Goal: Transaction & Acquisition: Purchase product/service

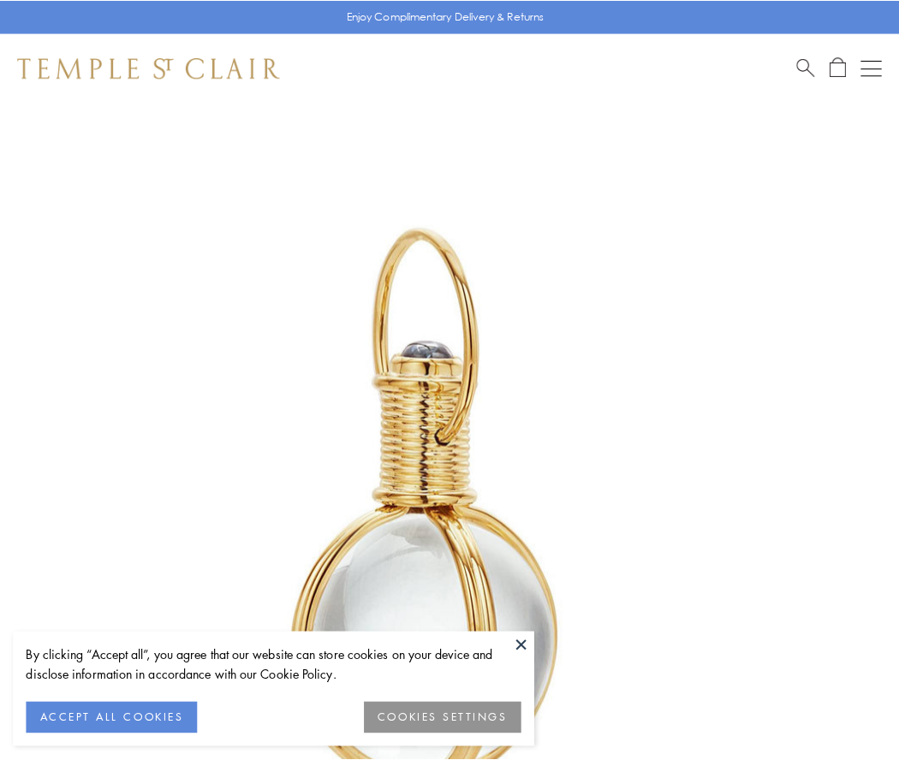
scroll to position [447, 0]
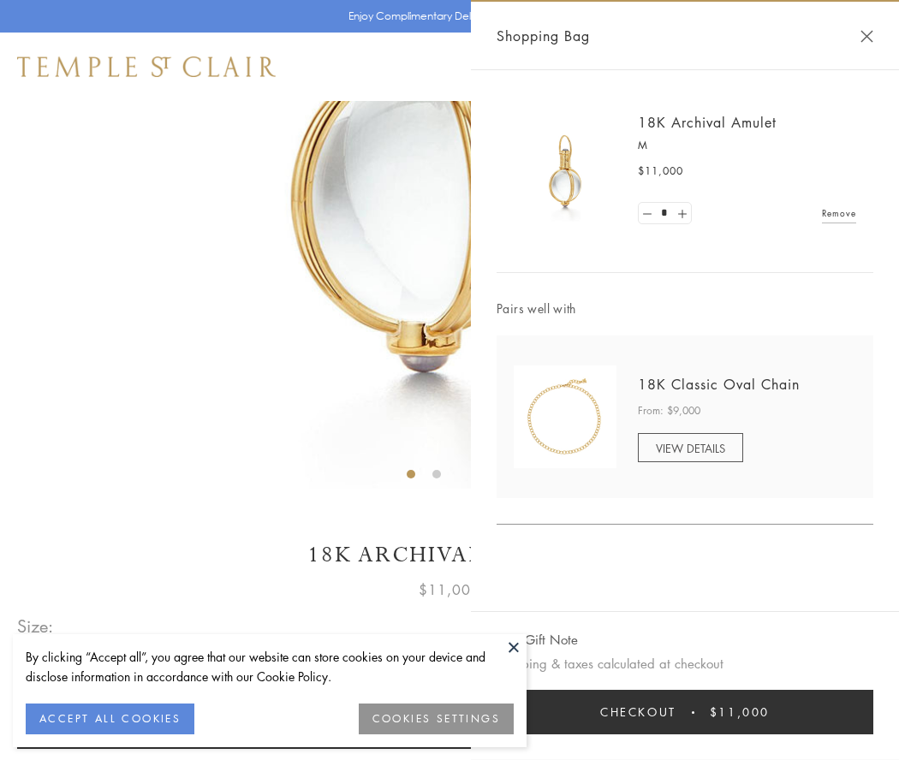
click at [685, 712] on button "Checkout $11,000" at bounding box center [684, 712] width 377 height 45
